Goal: Task Accomplishment & Management: Use online tool/utility

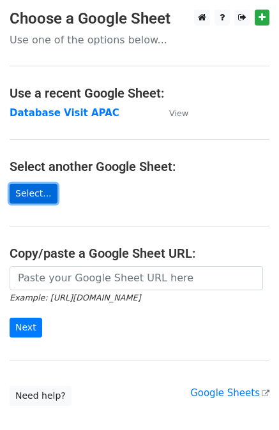
click at [36, 195] on link "Select..." at bounding box center [34, 194] width 48 height 20
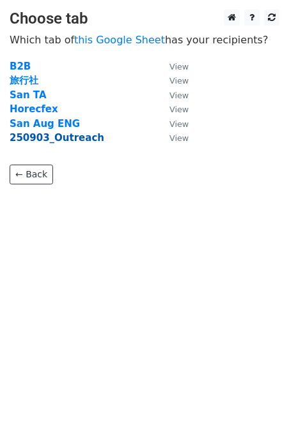
click at [24, 135] on strong "250903_Outreach" at bounding box center [57, 137] width 94 height 11
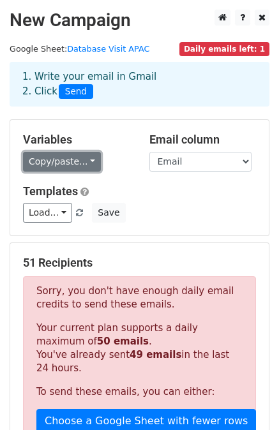
click at [80, 165] on link "Copy/paste..." at bounding box center [62, 162] width 78 height 20
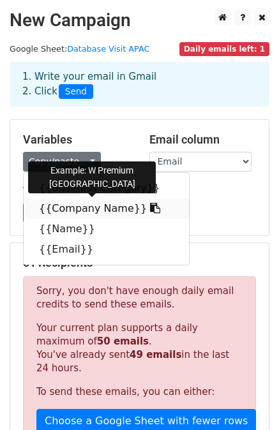
click at [150, 208] on icon at bounding box center [155, 208] width 10 height 10
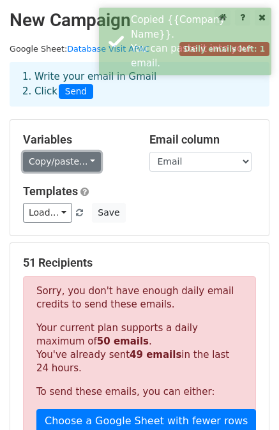
click at [86, 159] on link "Copy/paste..." at bounding box center [62, 162] width 78 height 20
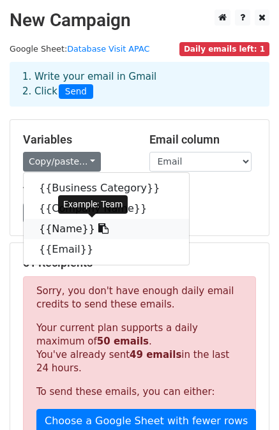
click at [98, 229] on icon at bounding box center [103, 228] width 10 height 10
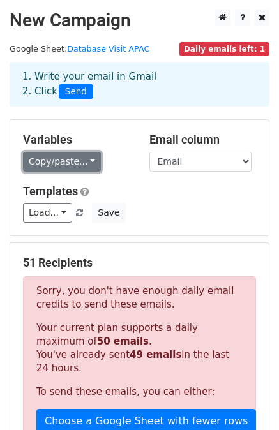
click at [83, 160] on link "Copy/paste..." at bounding box center [62, 162] width 78 height 20
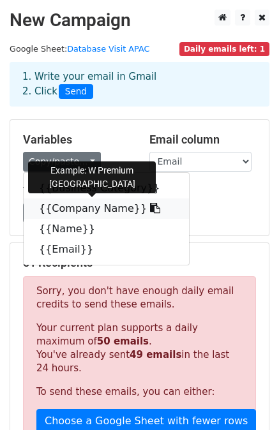
click at [150, 206] on icon at bounding box center [155, 208] width 10 height 10
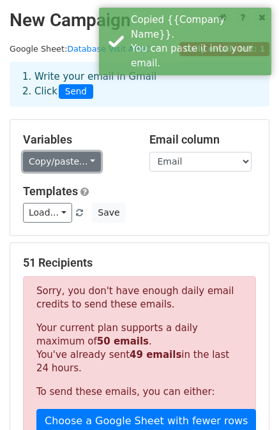
click at [86, 162] on link "Copy/paste..." at bounding box center [62, 162] width 78 height 20
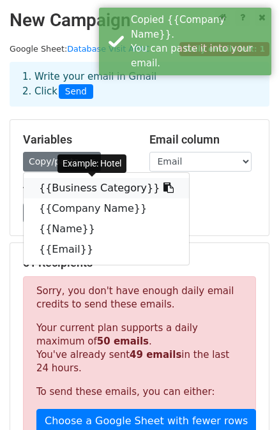
click at [97, 190] on link "{{Business Category}}" at bounding box center [106, 188] width 165 height 20
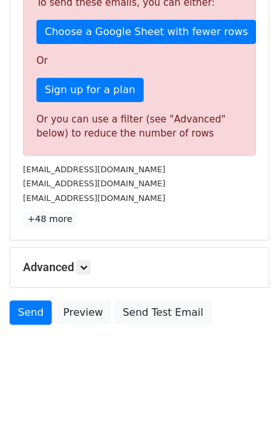
scroll to position [389, 0]
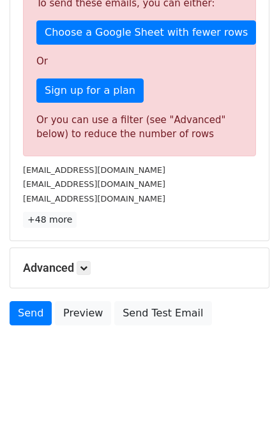
click at [131, 200] on div "[EMAIL_ADDRESS][DOMAIN_NAME]" at bounding box center [139, 198] width 252 height 15
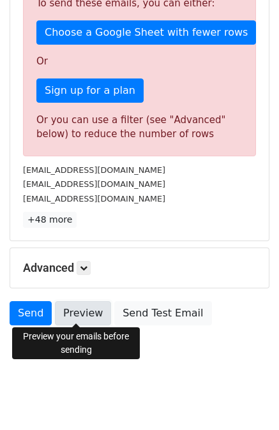
click at [74, 317] on link "Preview" at bounding box center [83, 313] width 56 height 24
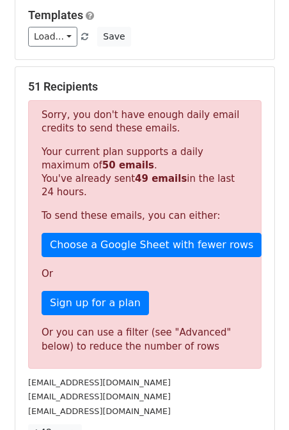
scroll to position [250, 0]
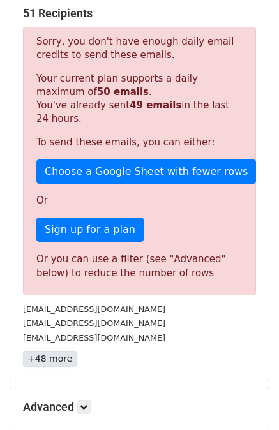
click at [53, 359] on link "+48 more" at bounding box center [50, 359] width 54 height 16
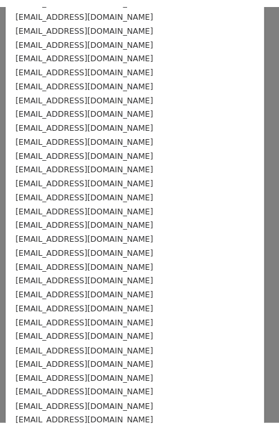
scroll to position [416, 0]
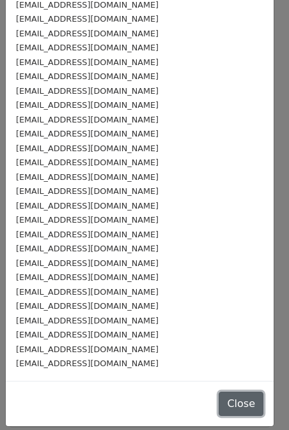
click at [218, 393] on button "Close" at bounding box center [240, 404] width 45 height 24
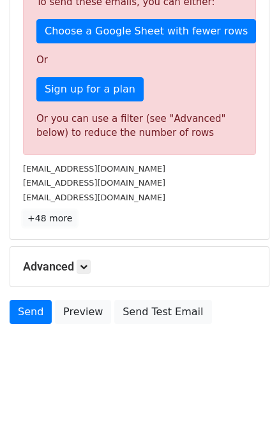
scroll to position [0, 0]
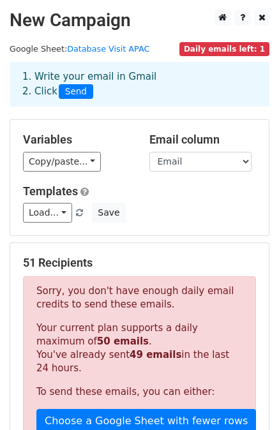
click at [210, 50] on span "Daily emails left: 1" at bounding box center [224, 49] width 90 height 14
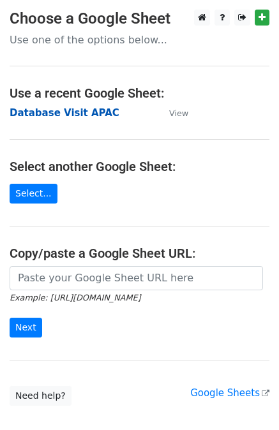
click at [79, 114] on strong "Database Visit APAC" at bounding box center [65, 112] width 110 height 11
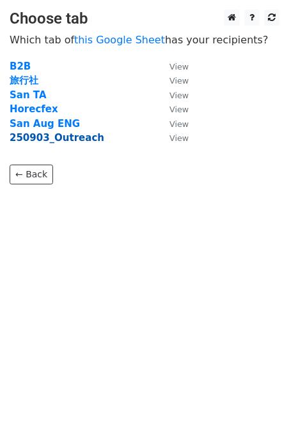
click at [31, 141] on strong "250903_Outreach" at bounding box center [57, 137] width 94 height 11
